Goal: Task Accomplishment & Management: Complete application form

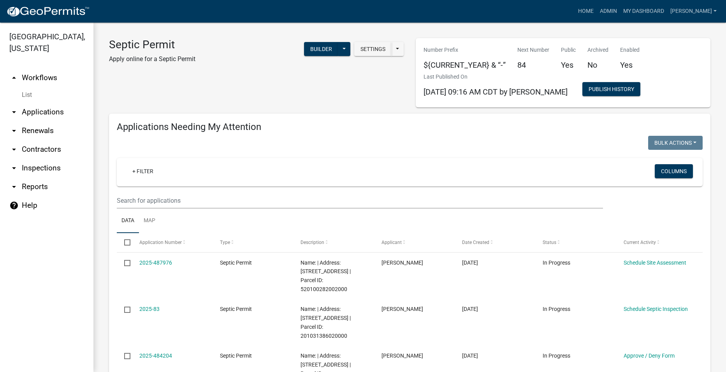
select select "2: 50"
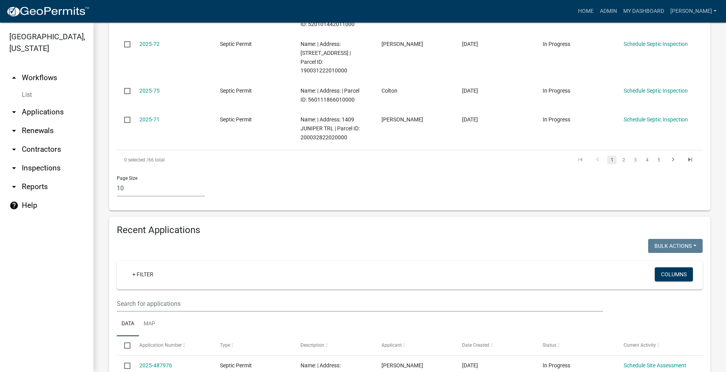
click at [25, 103] on link "arrow_drop_down Applications" at bounding box center [46, 112] width 93 height 19
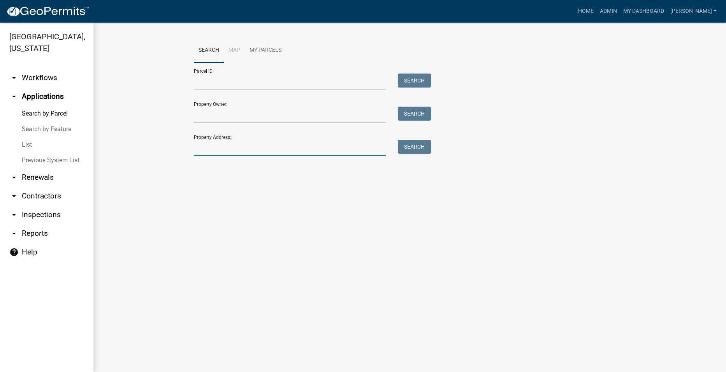
click at [255, 151] on input "Property Address:" at bounding box center [290, 148] width 193 height 16
click at [237, 111] on input "Property Owner:" at bounding box center [290, 115] width 193 height 16
type input "[PERSON_NAME]"
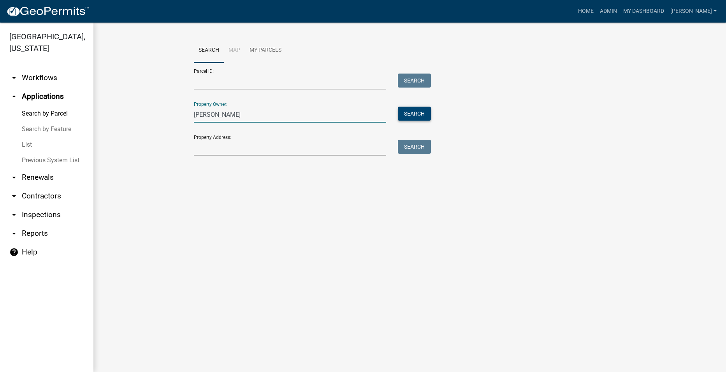
click at [426, 111] on button "Search" at bounding box center [414, 114] width 33 height 14
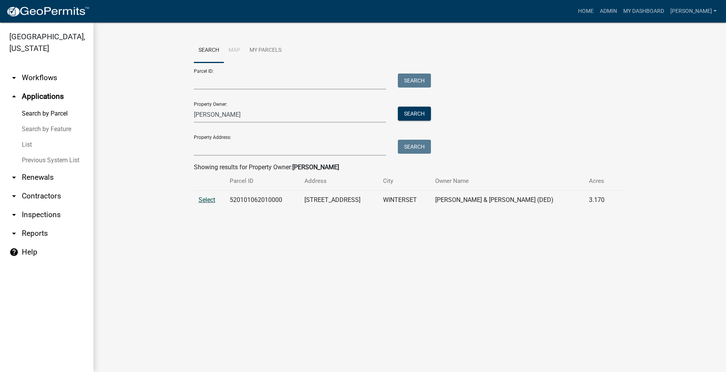
click at [204, 199] on span "Select" at bounding box center [207, 199] width 17 height 7
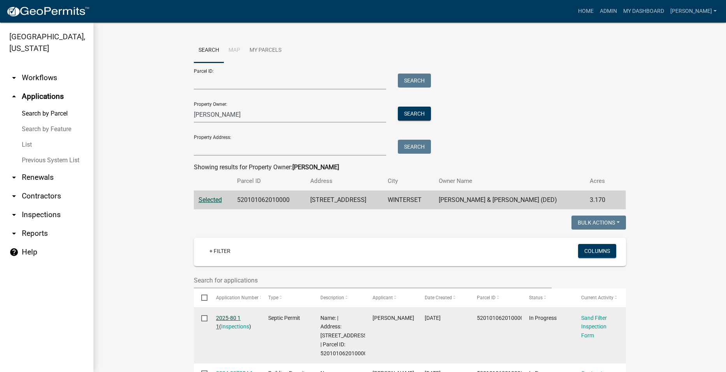
click at [232, 317] on link "2025-80 1 1" at bounding box center [228, 322] width 25 height 15
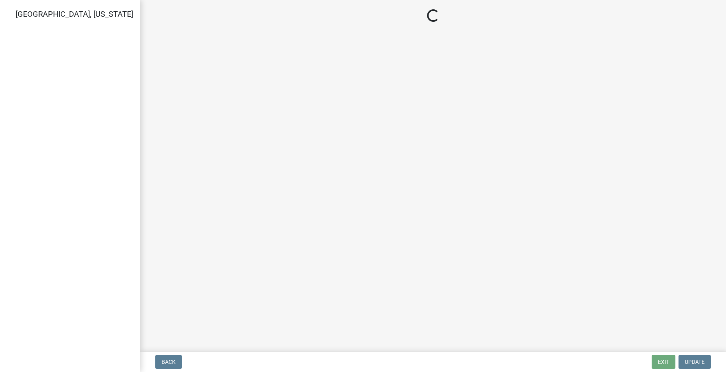
select select "dbe3a1b9-a4b3-48fa-b9c0-fee70399abae"
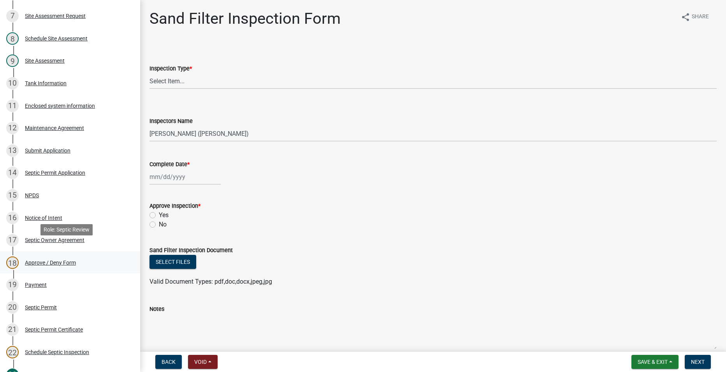
scroll to position [234, 0]
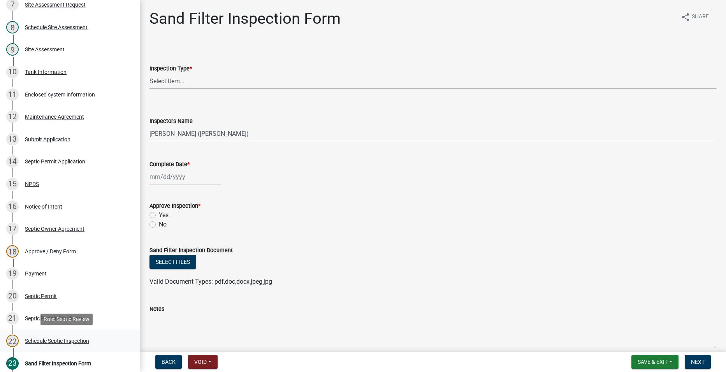
click at [38, 339] on div "Schedule Septic Inspection" at bounding box center [57, 340] width 64 height 5
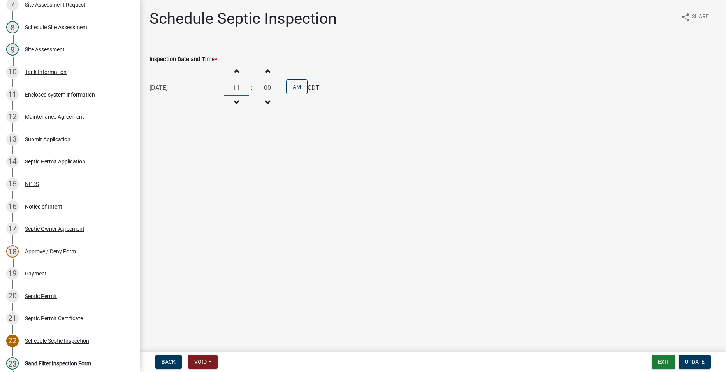
click at [238, 88] on input "11" at bounding box center [236, 88] width 25 height 16
drag, startPoint x: 238, startPoint y: 88, endPoint x: 220, endPoint y: 91, distance: 18.9
click at [220, 91] on div "[DATE] Increment hours 11 Decrement hours : Increment minutes 00 Decrement minu…" at bounding box center [432, 88] width 567 height 48
type input "02"
click at [295, 86] on button "AM" at bounding box center [296, 86] width 21 height 15
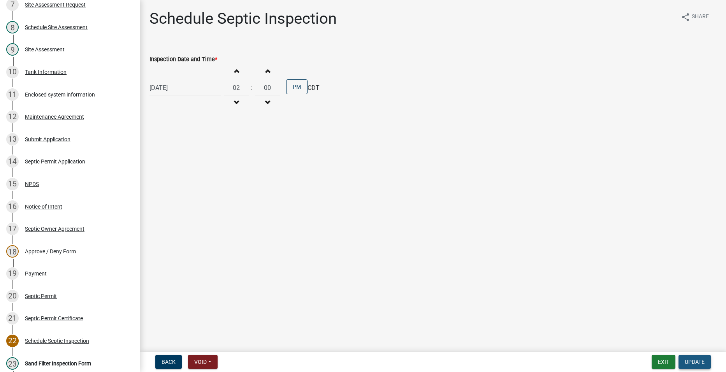
click at [689, 360] on span "Update" at bounding box center [695, 362] width 20 height 6
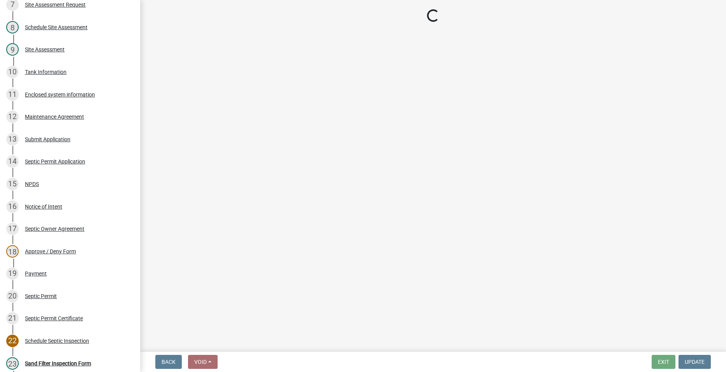
select select "dbe3a1b9-a4b3-48fa-b9c0-fee70399abae"
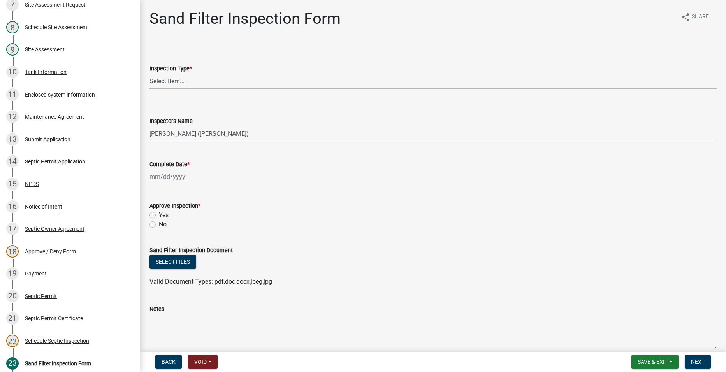
click at [159, 79] on select "Select Item... Sand Filter Inspection" at bounding box center [432, 81] width 567 height 16
click at [149, 73] on select "Select Item... Sand Filter Inspection" at bounding box center [432, 81] width 567 height 16
select select "ccc3feb4-466f-4227-91e9-914ee9242bae"
click at [173, 136] on select "Select Item... [PERSON_NAME] ([PERSON_NAME]) [PERSON_NAME] ([PERSON_NAME]) [PER…" at bounding box center [432, 134] width 567 height 16
click at [149, 126] on select "Select Item... [PERSON_NAME] ([PERSON_NAME]) [PERSON_NAME] ([PERSON_NAME]) [PER…" at bounding box center [432, 134] width 567 height 16
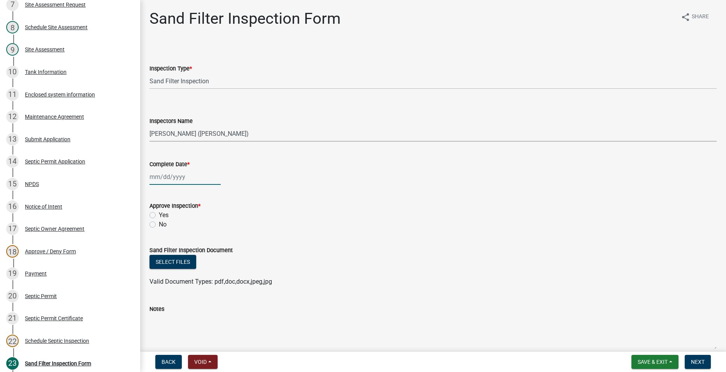
click at [165, 179] on div at bounding box center [184, 177] width 71 height 16
select select "10"
select select "2025"
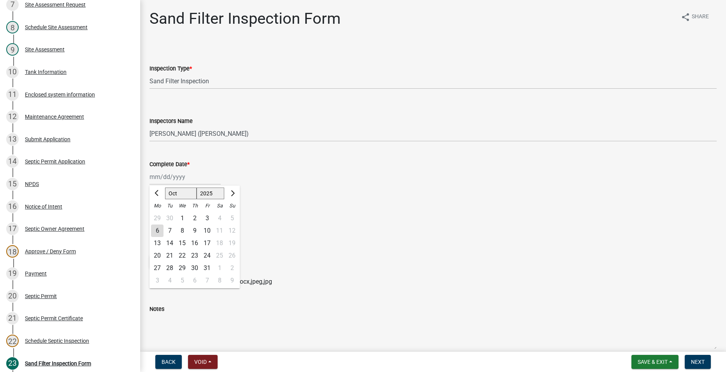
click at [292, 187] on wm-data-entity-input "Complete Date * [PERSON_NAME] Apr [PERSON_NAME][DATE] Sep Oct Nov [DATE] 1526 1…" at bounding box center [432, 170] width 567 height 43
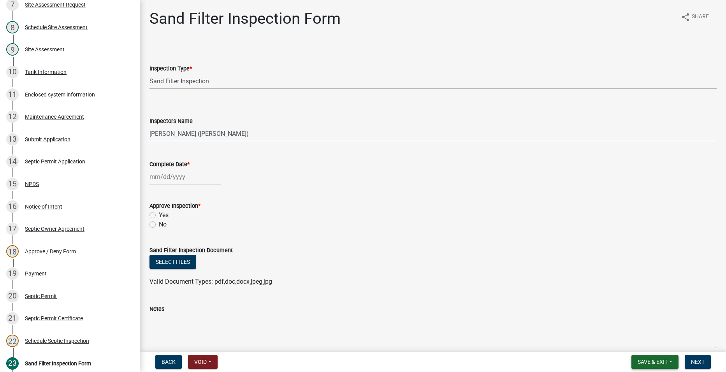
click at [654, 364] on span "Save & Exit" at bounding box center [653, 362] width 30 height 6
click at [636, 325] on button "Save" at bounding box center [647, 323] width 62 height 19
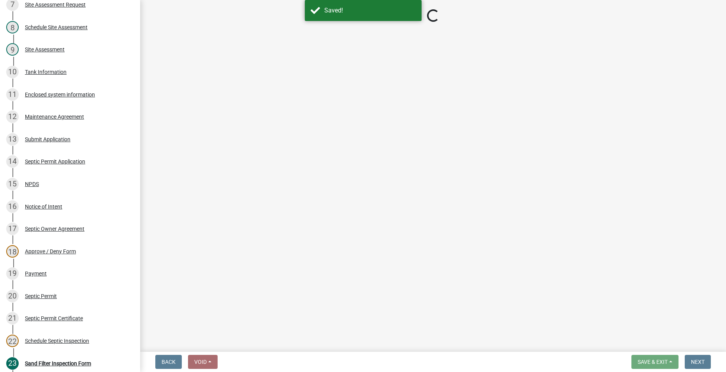
select select "ccc3feb4-466f-4227-91e9-914ee9242bae"
select select "dbe3a1b9-a4b3-48fa-b9c0-fee70399abae"
